Goal: Transaction & Acquisition: Purchase product/service

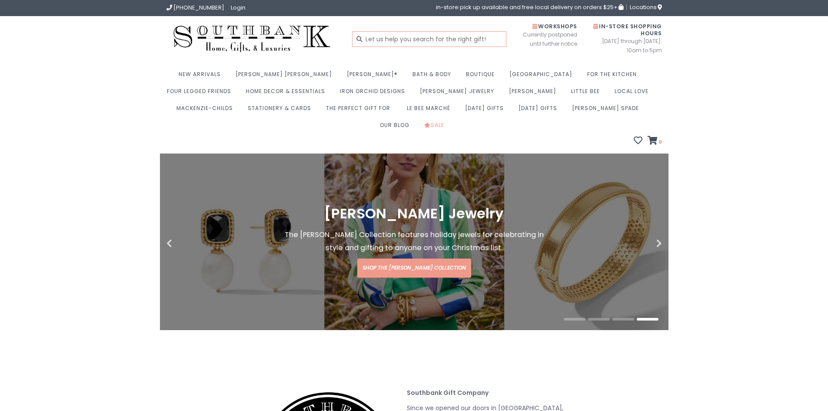
click at [431, 41] on input "text" at bounding box center [429, 39] width 154 height 16
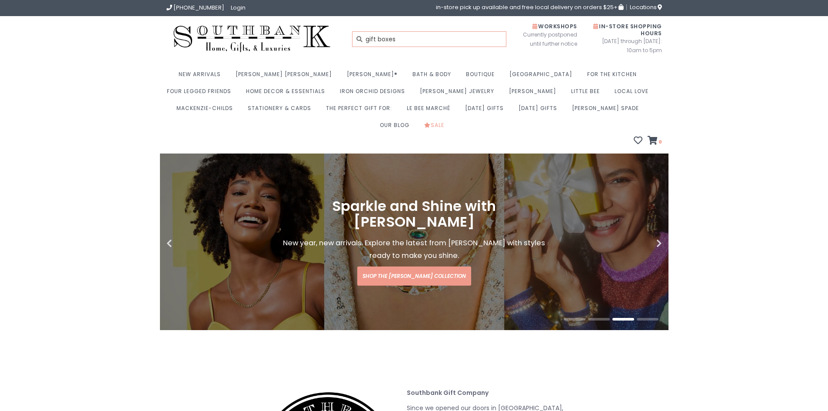
type input "gift boxes"
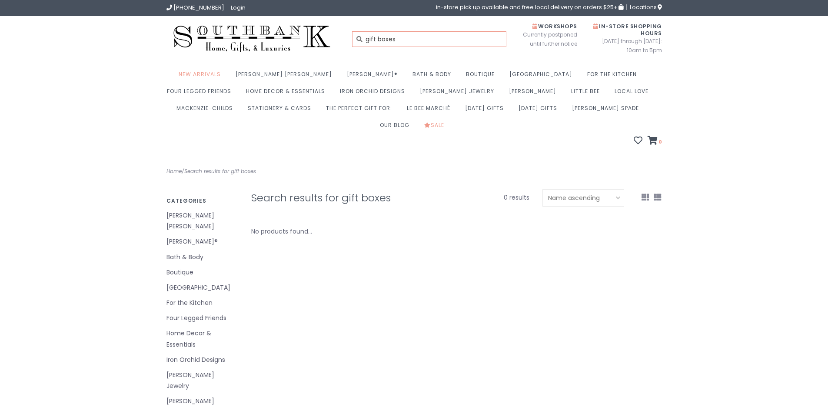
click at [428, 41] on input "gift boxes" at bounding box center [429, 39] width 154 height 16
type input "gift sets"
click at [428, 43] on input "gift sets" at bounding box center [429, 39] width 154 height 16
type input "gift"
